Goal: Transaction & Acquisition: Purchase product/service

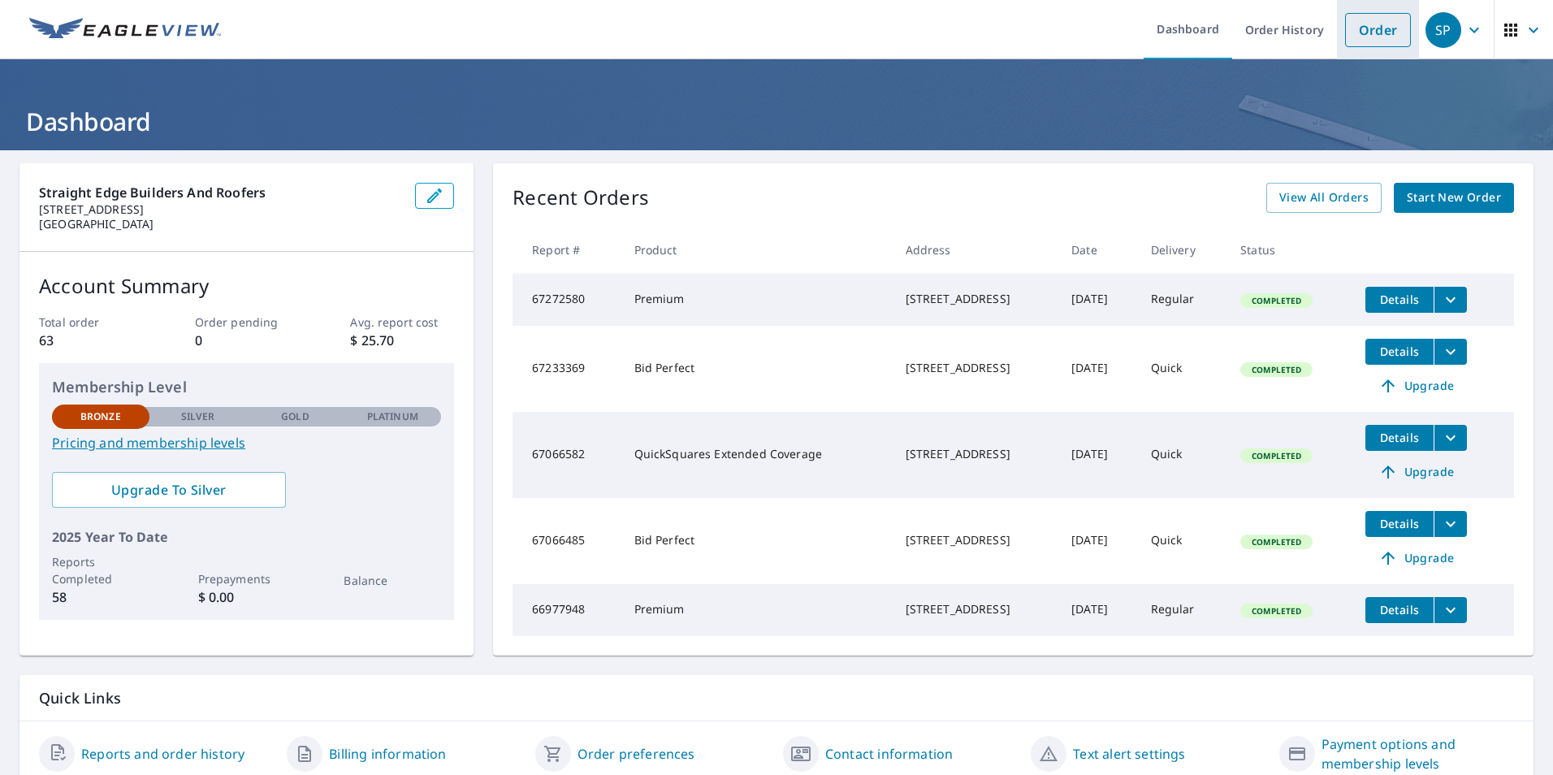
click at [1345, 33] on link "Order" at bounding box center [1378, 30] width 66 height 34
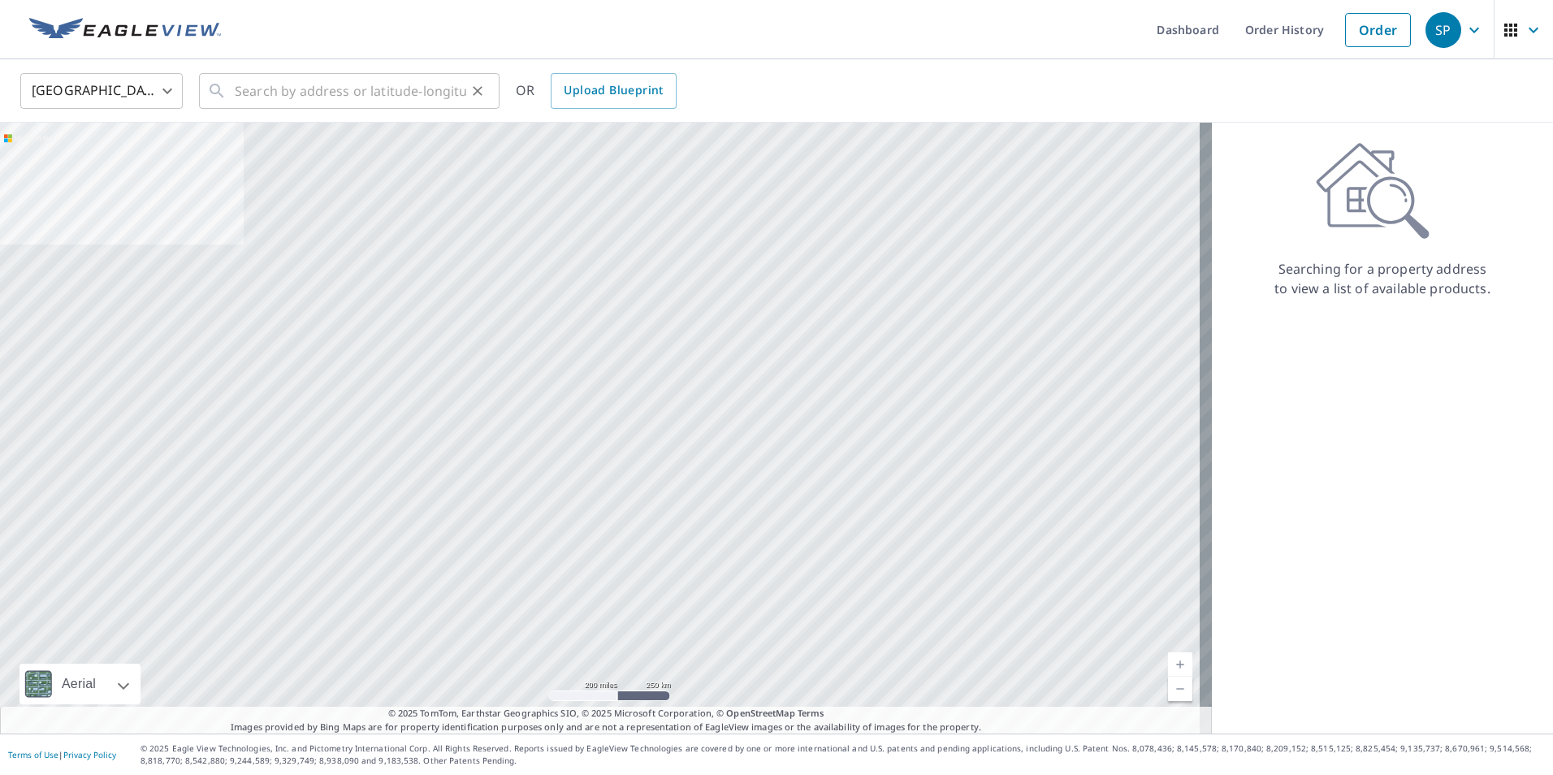
drag, startPoint x: 244, startPoint y: 93, endPoint x: 230, endPoint y: 89, distance: 14.4
click at [227, 89] on icon at bounding box center [216, 90] width 19 height 19
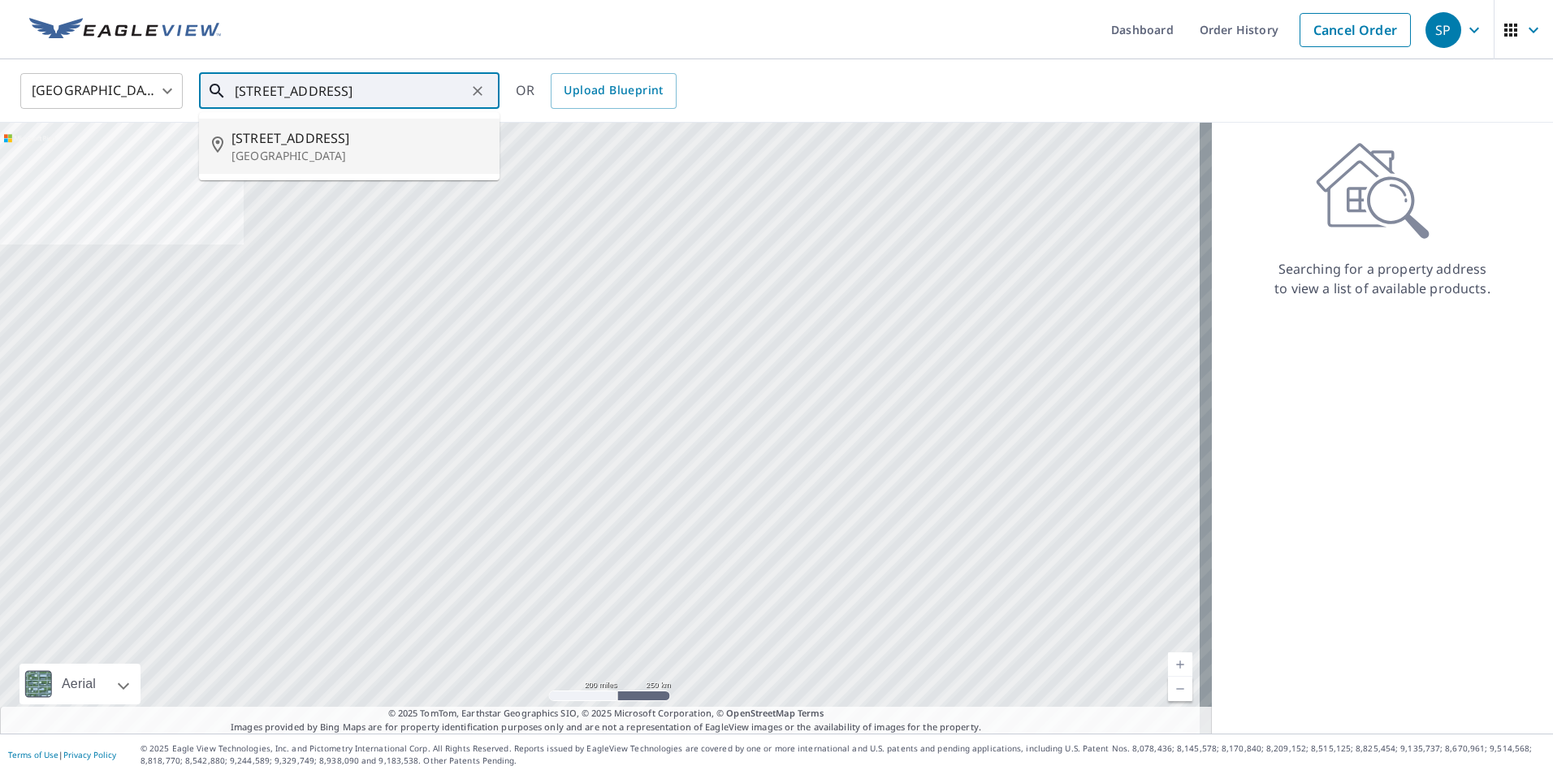
click at [286, 164] on p "[GEOGRAPHIC_DATA]" at bounding box center [359, 156] width 255 height 16
type input "[STREET_ADDRESS]"
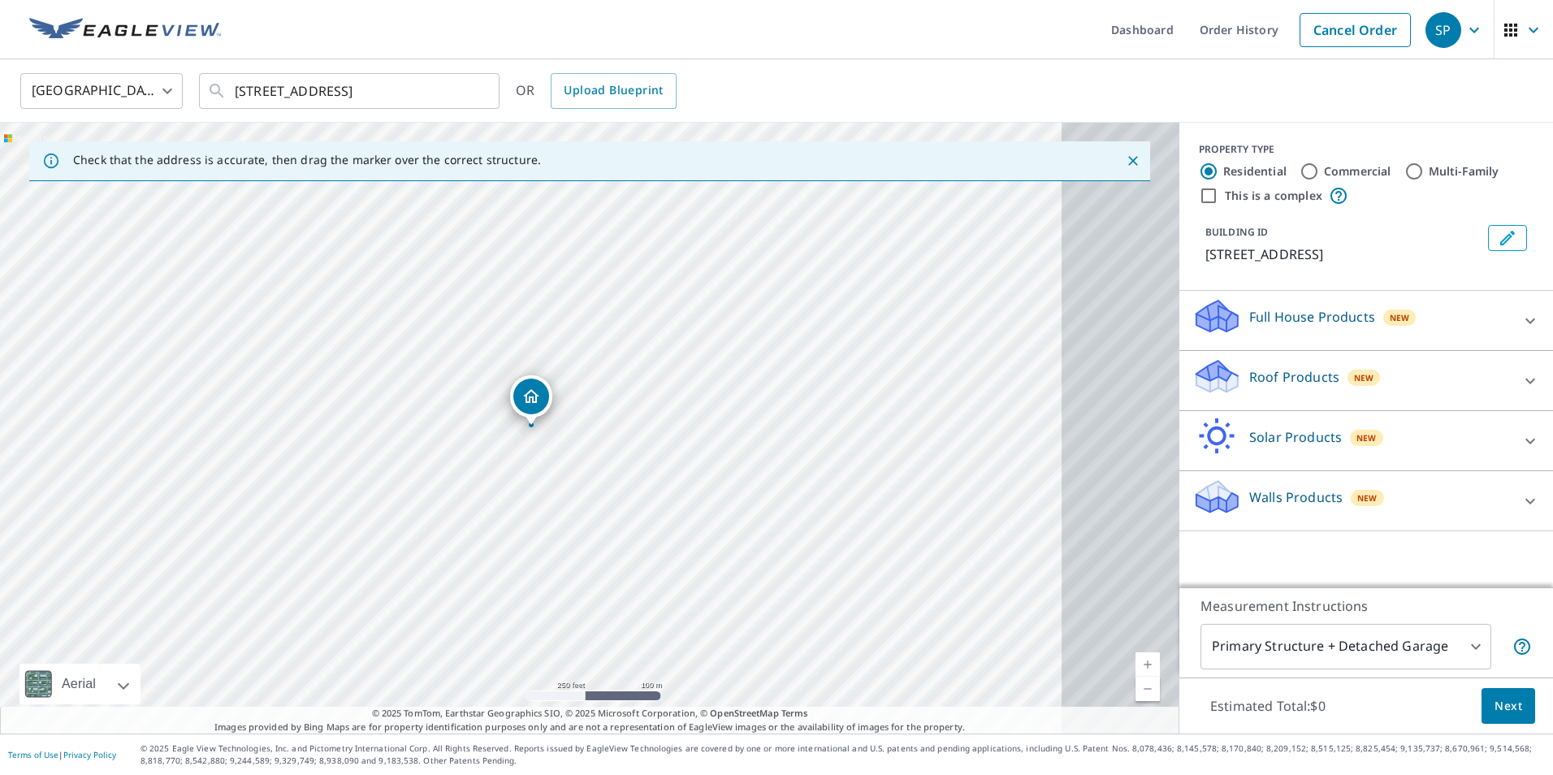
click at [1249, 387] on p "Roof Products" at bounding box center [1294, 376] width 90 height 19
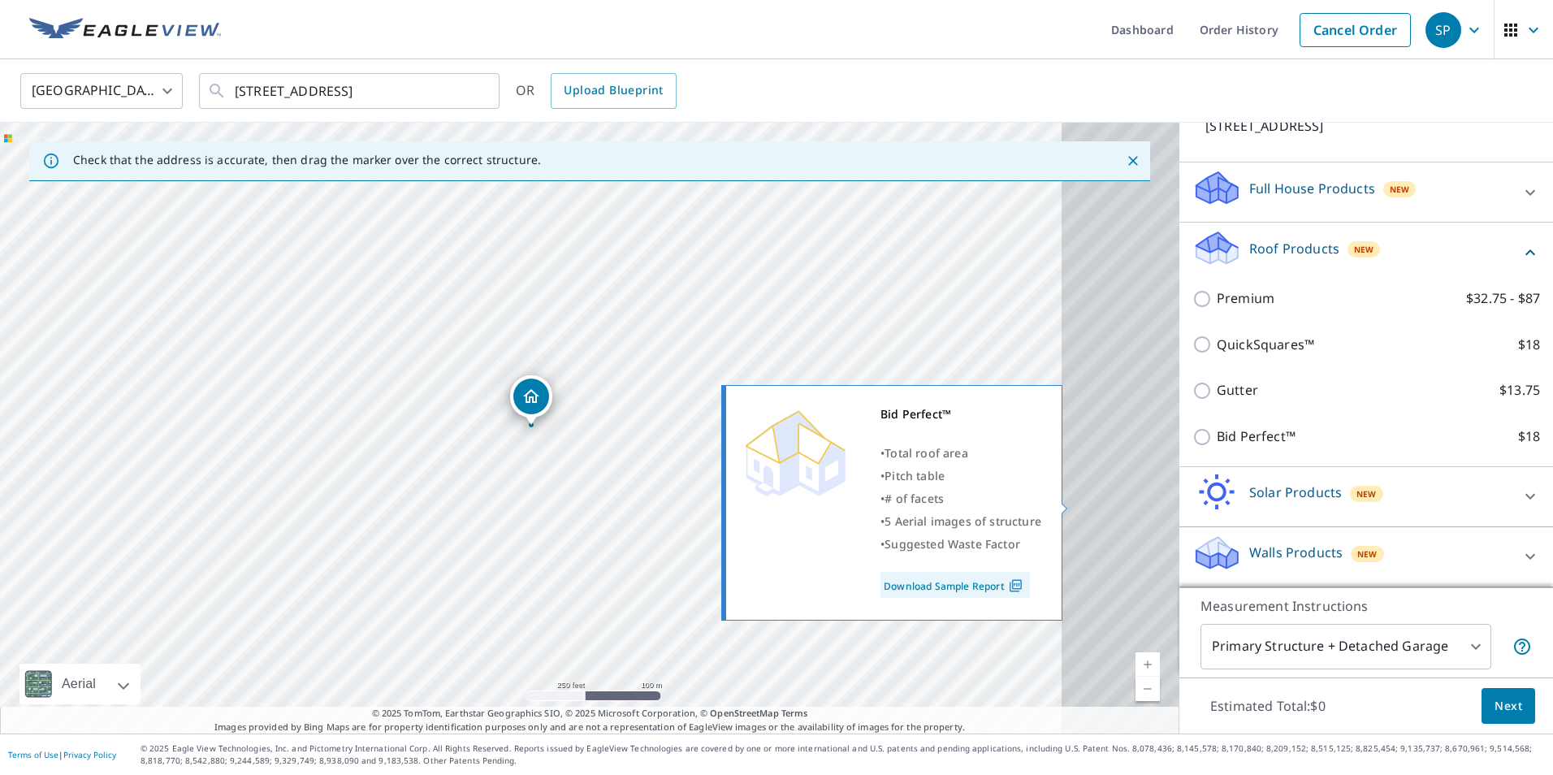
scroll to position [162, 0]
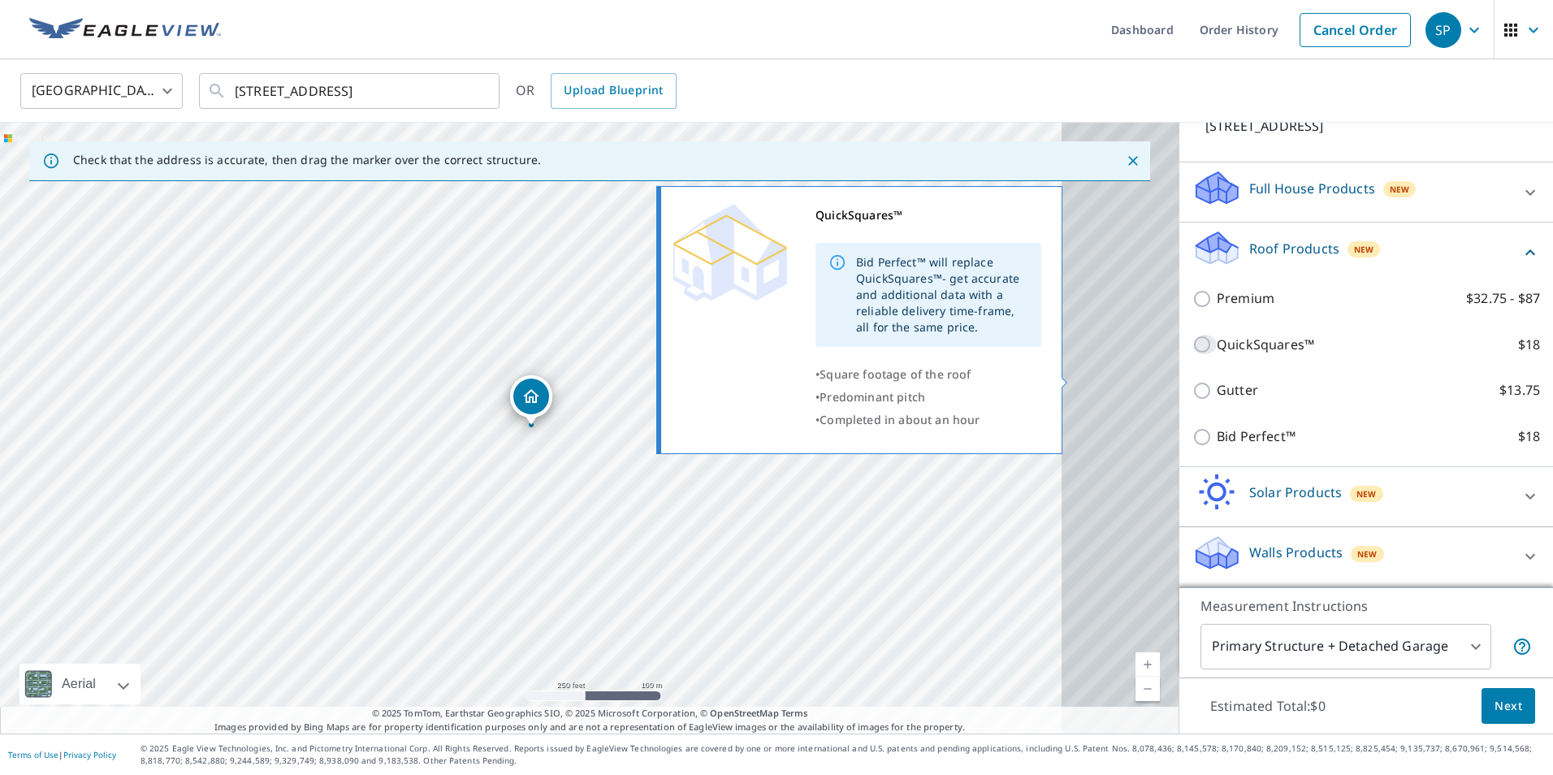
click at [1193, 354] on input "QuickSquares™ $18" at bounding box center [1205, 344] width 24 height 19
checkbox input "true"
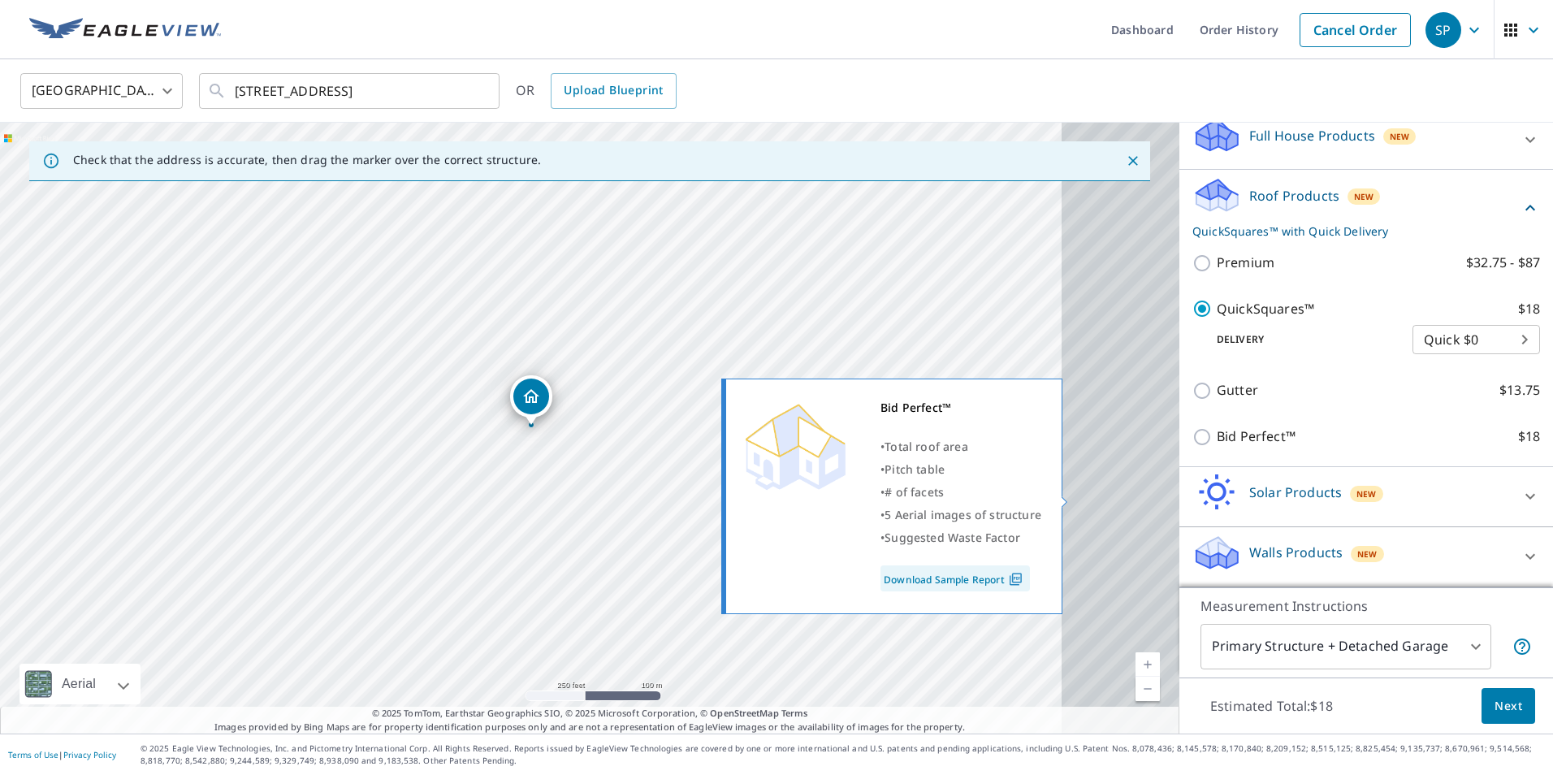
scroll to position [306, 0]
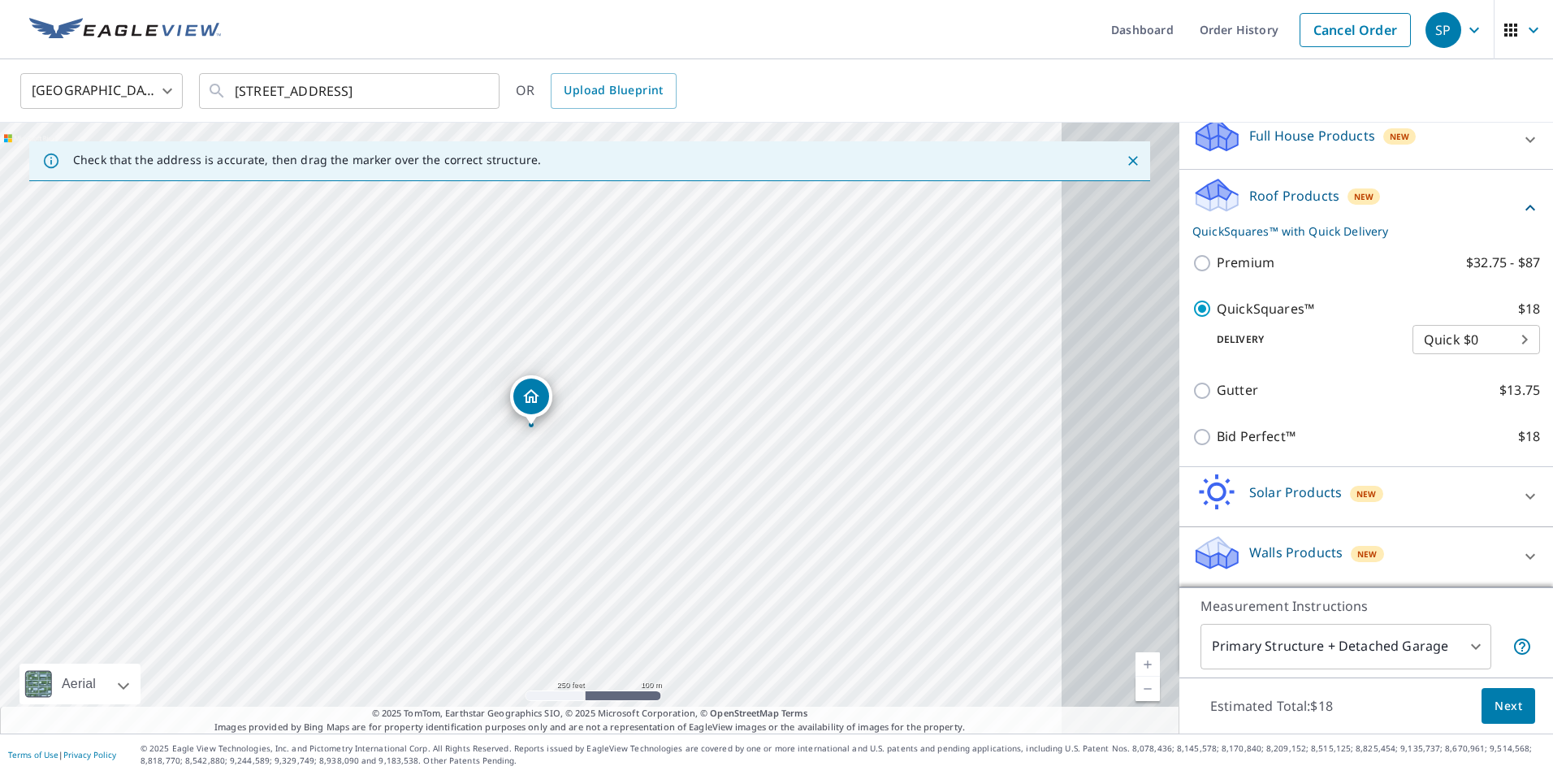
click at [1495, 698] on span "Next" at bounding box center [1509, 706] width 28 height 20
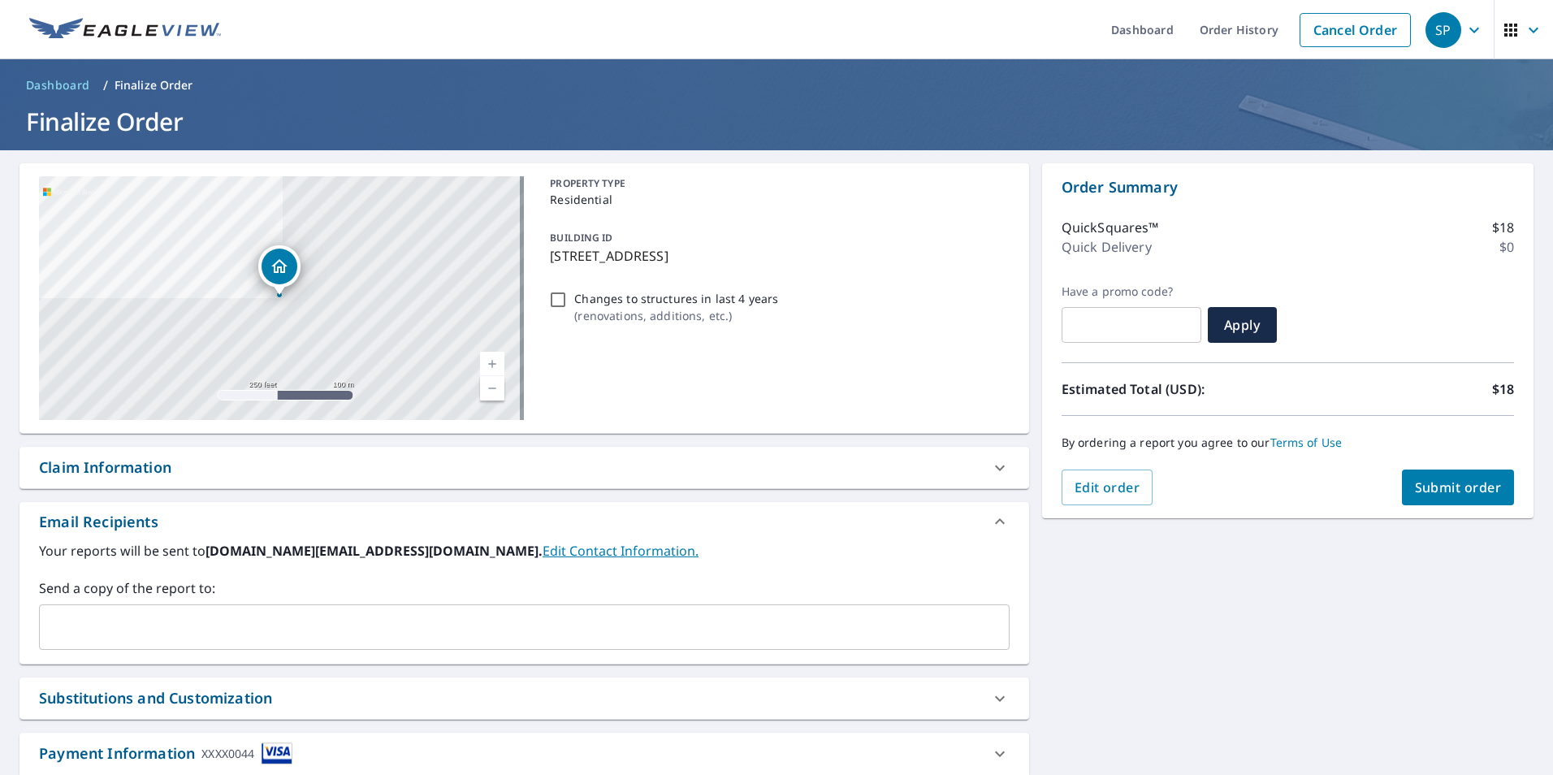
click at [1420, 486] on span "Submit order" at bounding box center [1458, 487] width 87 height 18
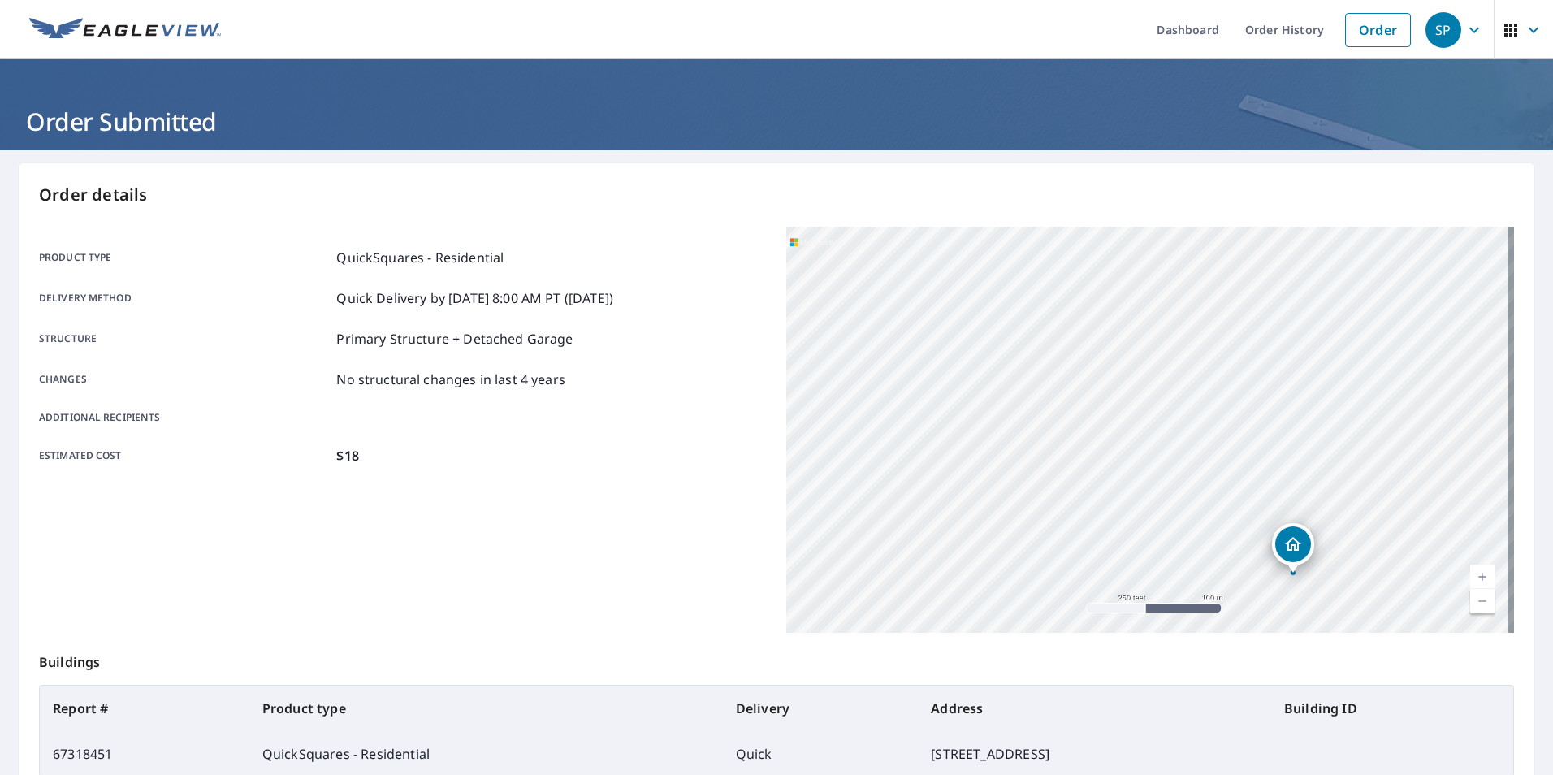
scroll to position [191, 0]
